Goal: Information Seeking & Learning: Learn about a topic

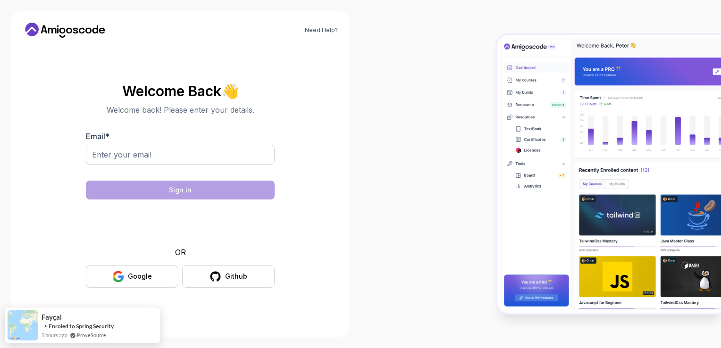
click at [497, 96] on body "Need Help? Welcome Back 👋 Welcome back! Please enter your details. Email * Sign…" at bounding box center [360, 174] width 721 height 348
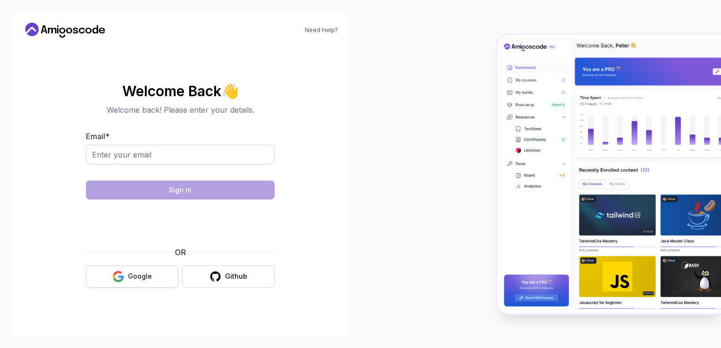
click at [139, 275] on div "Google" at bounding box center [140, 276] width 24 height 9
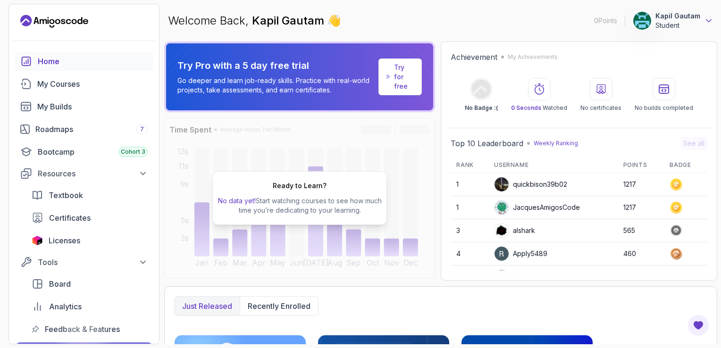
click at [709, 25] on icon at bounding box center [708, 20] width 9 height 9
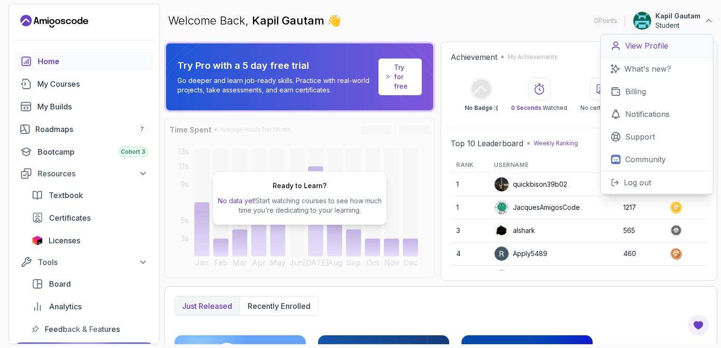
click at [678, 44] on link "View Profile" at bounding box center [657, 45] width 112 height 23
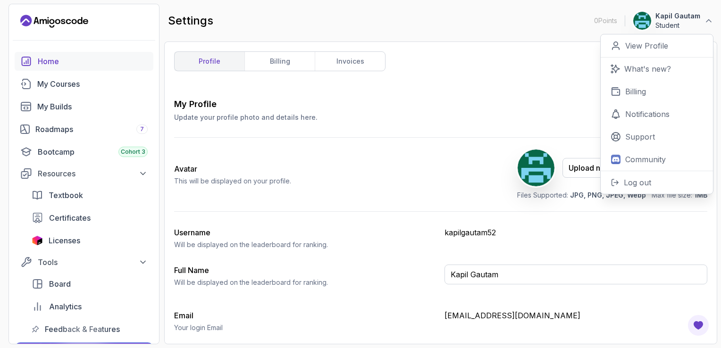
click at [76, 63] on div "Home" at bounding box center [93, 61] width 110 height 11
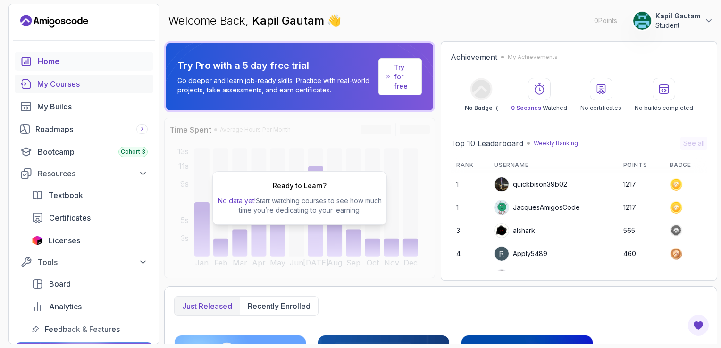
click at [73, 88] on div "My Courses" at bounding box center [92, 83] width 110 height 11
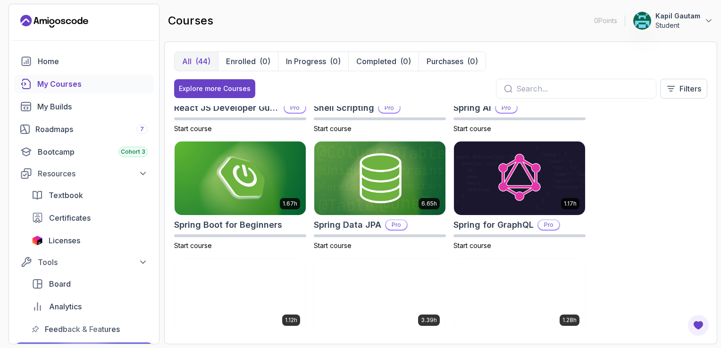
scroll to position [1372, 0]
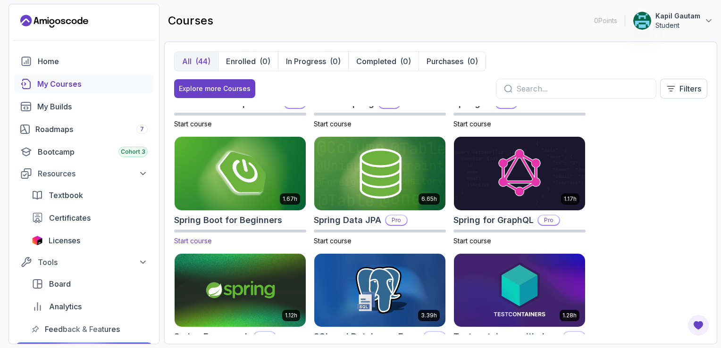
click at [229, 197] on img at bounding box center [240, 173] width 138 height 77
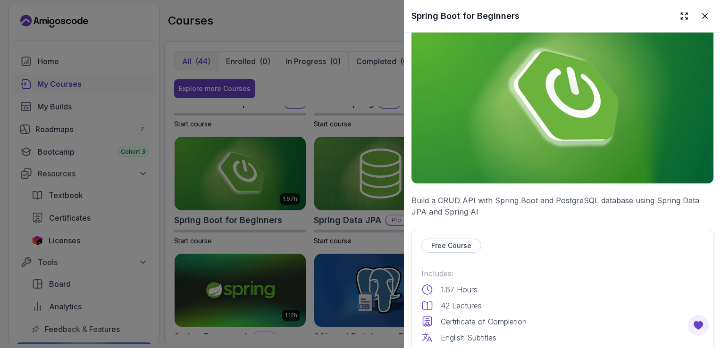
scroll to position [0, 0]
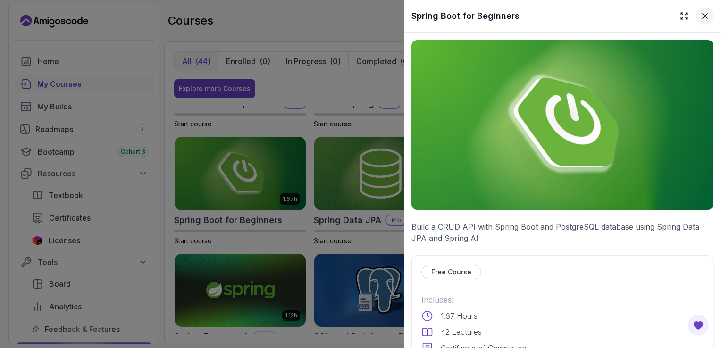
click at [701, 17] on icon at bounding box center [705, 15] width 9 height 9
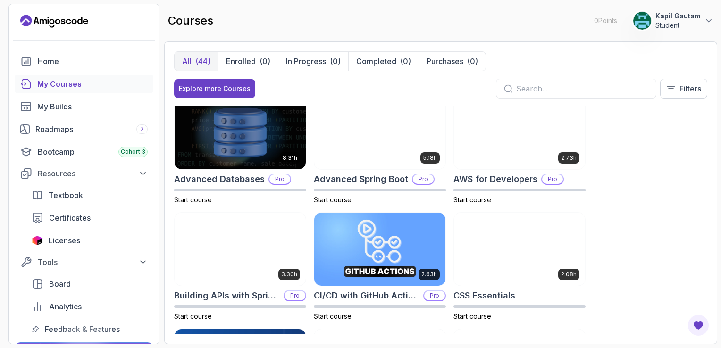
scroll to position [3, 0]
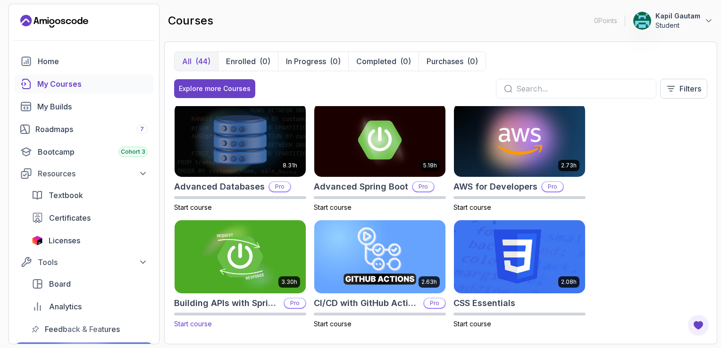
click at [254, 241] on img at bounding box center [240, 257] width 138 height 77
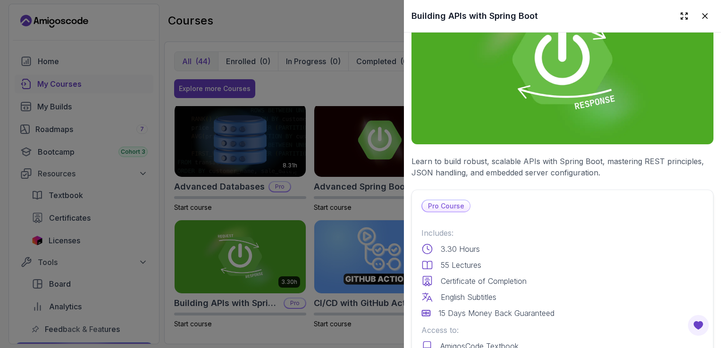
scroll to position [0, 0]
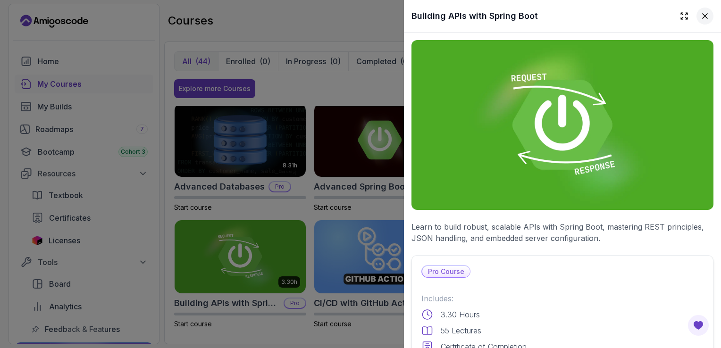
click at [701, 18] on icon at bounding box center [705, 15] width 9 height 9
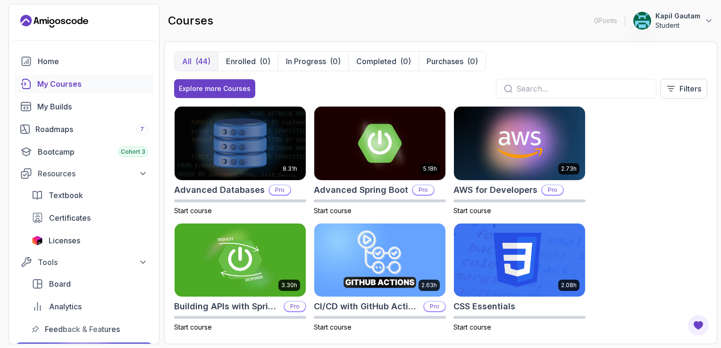
click at [533, 85] on input "text" at bounding box center [582, 88] width 132 height 11
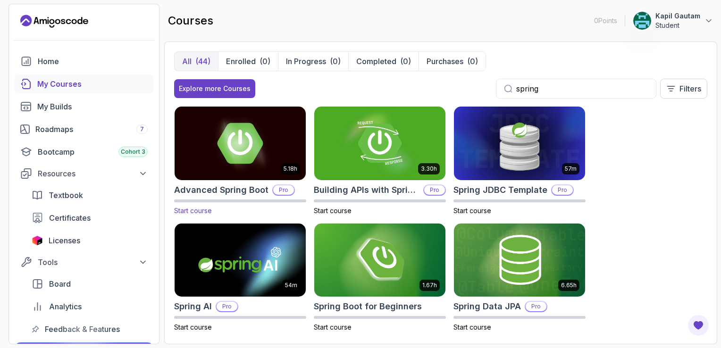
type input "spring"
click at [244, 138] on img at bounding box center [240, 143] width 138 height 77
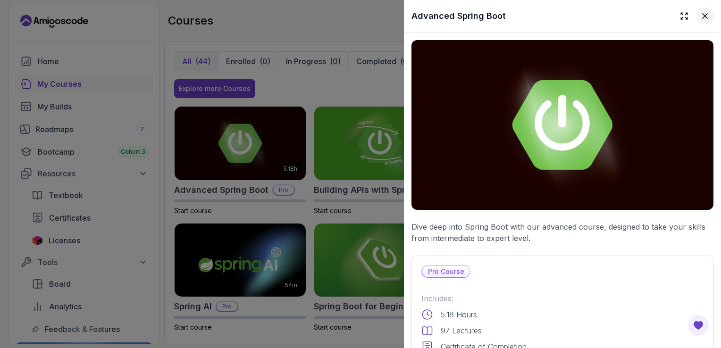
click at [701, 17] on icon at bounding box center [705, 15] width 9 height 9
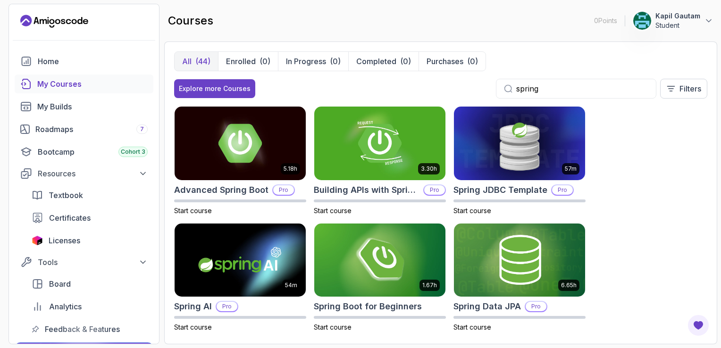
click at [682, 19] on p "Kapil Gautam" at bounding box center [678, 15] width 45 height 9
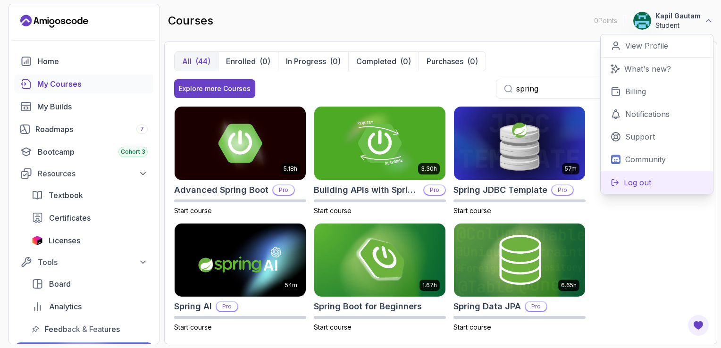
click at [643, 184] on p "Log out" at bounding box center [637, 182] width 27 height 11
